Goal: Task Accomplishment & Management: Manage account settings

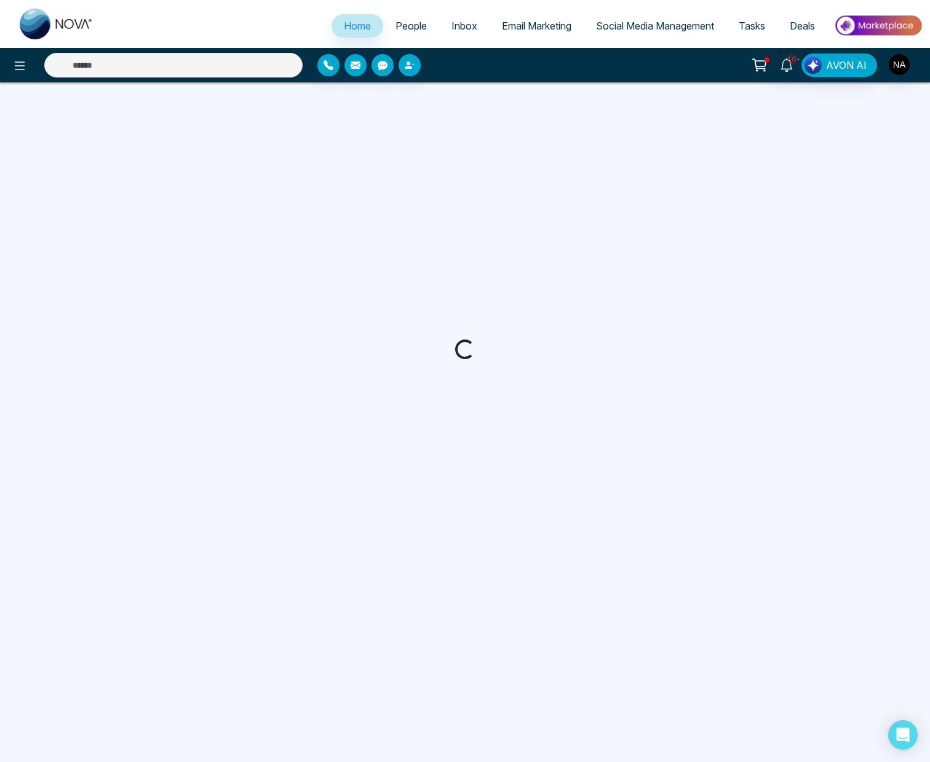
select select "*"
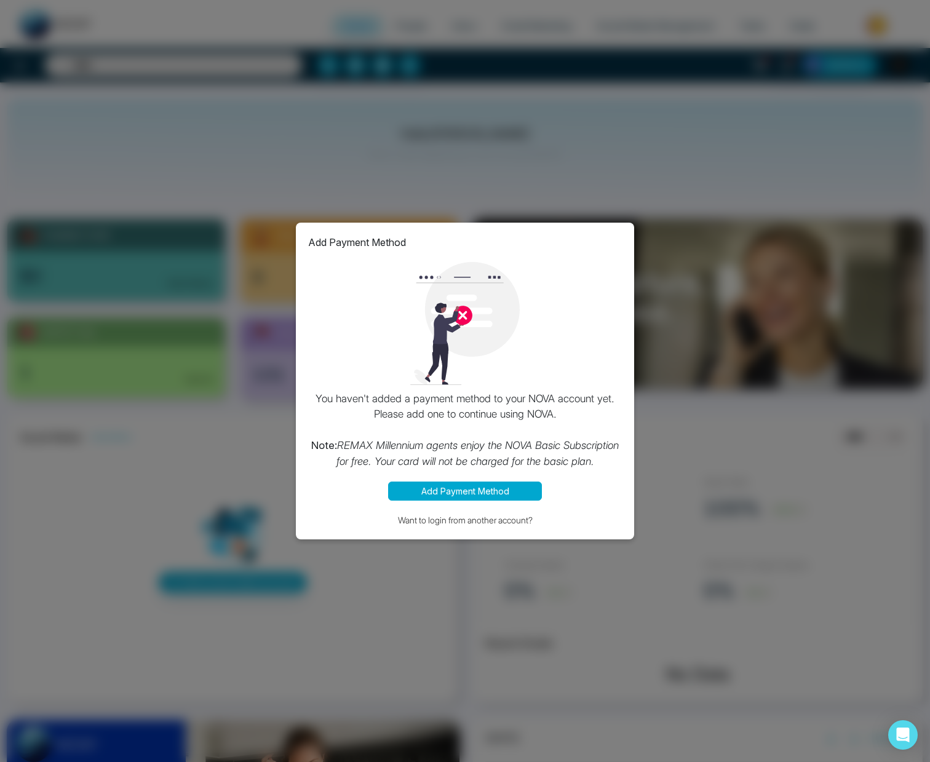
click at [473, 487] on button "Add Payment Method" at bounding box center [465, 491] width 154 height 19
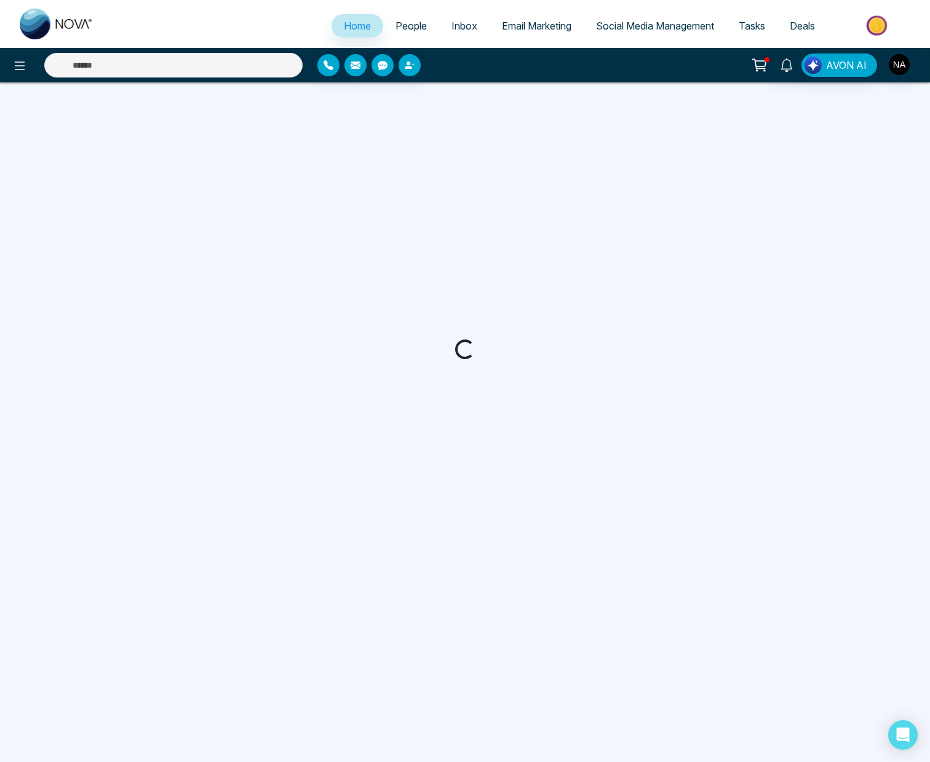
select select "*"
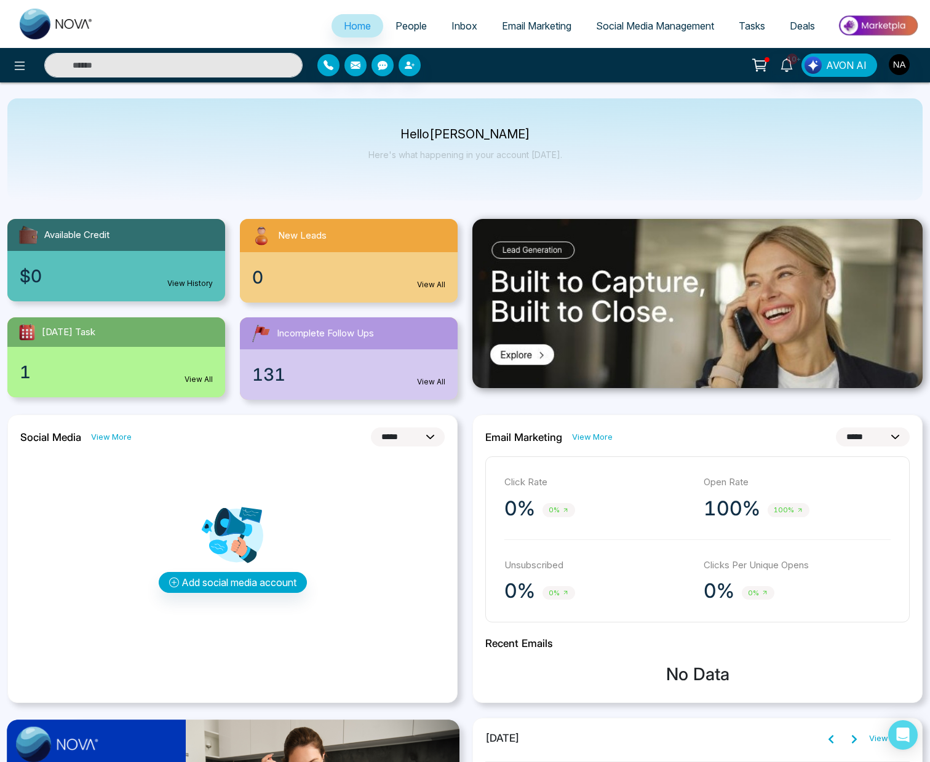
click at [407, 27] on span "People" at bounding box center [410, 26] width 31 height 12
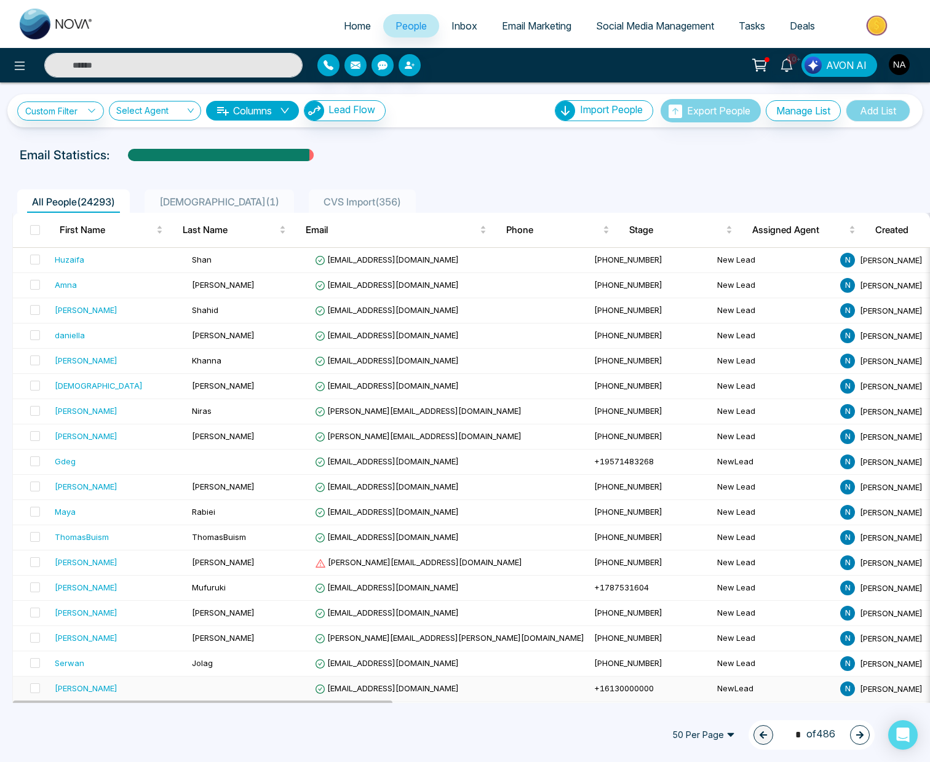
scroll to position [7, 0]
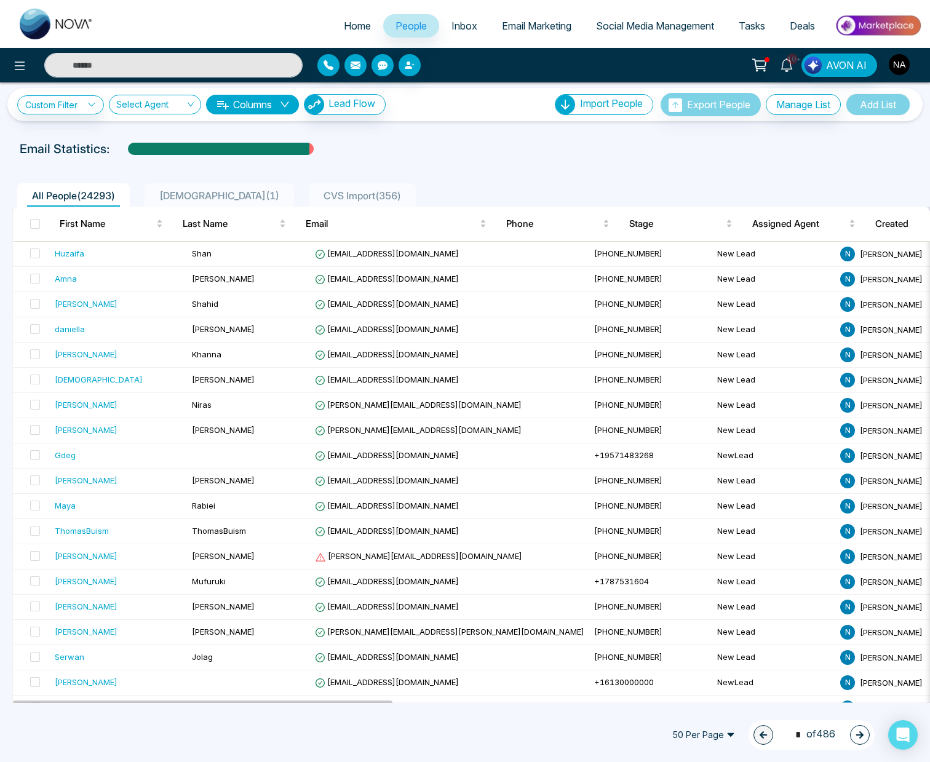
click at [904, 67] on img "button" at bounding box center [899, 64] width 21 height 21
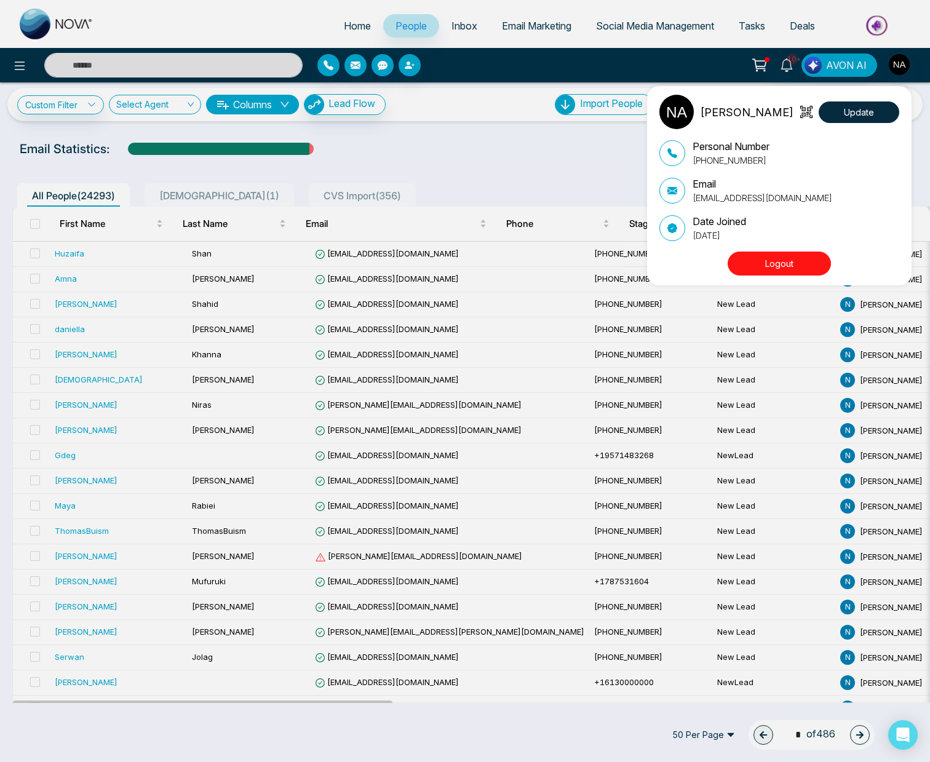
click at [770, 270] on button "Logout" at bounding box center [779, 264] width 103 height 24
